Goal: Entertainment & Leisure: Consume media (video, audio)

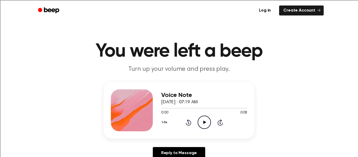
click at [203, 127] on icon "Play Audio" at bounding box center [204, 122] width 13 height 13
click at [200, 128] on icon "Play Audio" at bounding box center [204, 122] width 13 height 13
click at [201, 116] on icon "Play Audio" at bounding box center [204, 122] width 13 height 13
click at [204, 124] on icon "Play Audio" at bounding box center [204, 122] width 13 height 13
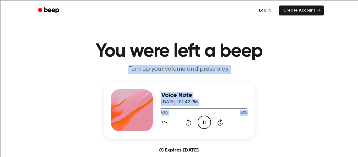
drag, startPoint x: 204, startPoint y: 124, endPoint x: 271, endPoint y: -27, distance: 165.6
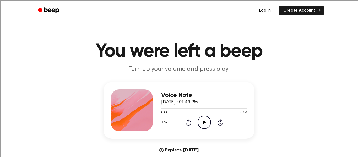
click at [207, 125] on icon "Play Audio" at bounding box center [204, 122] width 13 height 13
